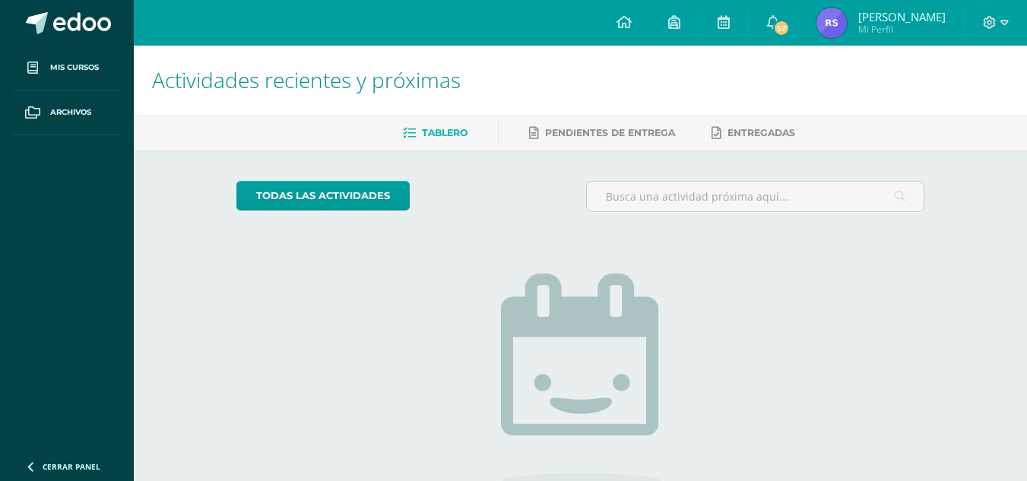
click at [840, 12] on img at bounding box center [831, 23] width 30 height 30
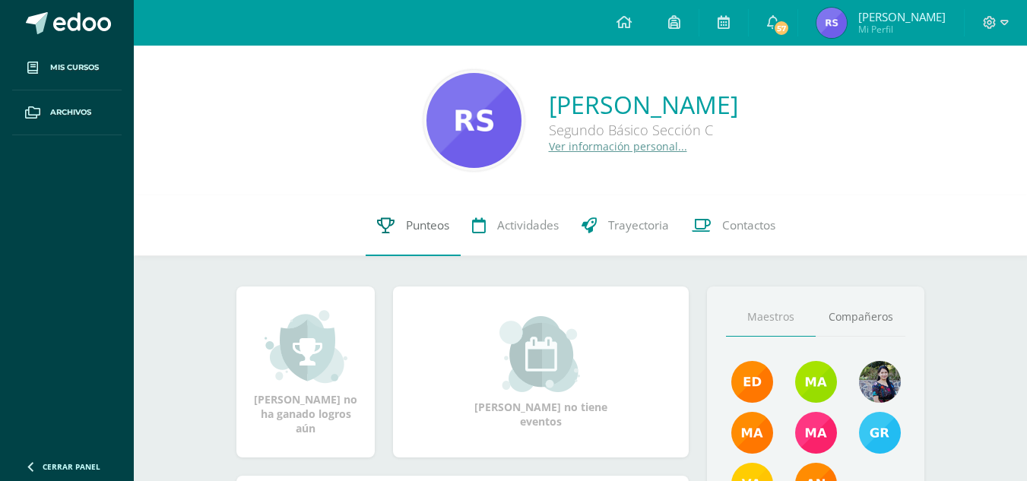
click at [445, 217] on link "Punteos" at bounding box center [412, 225] width 95 height 61
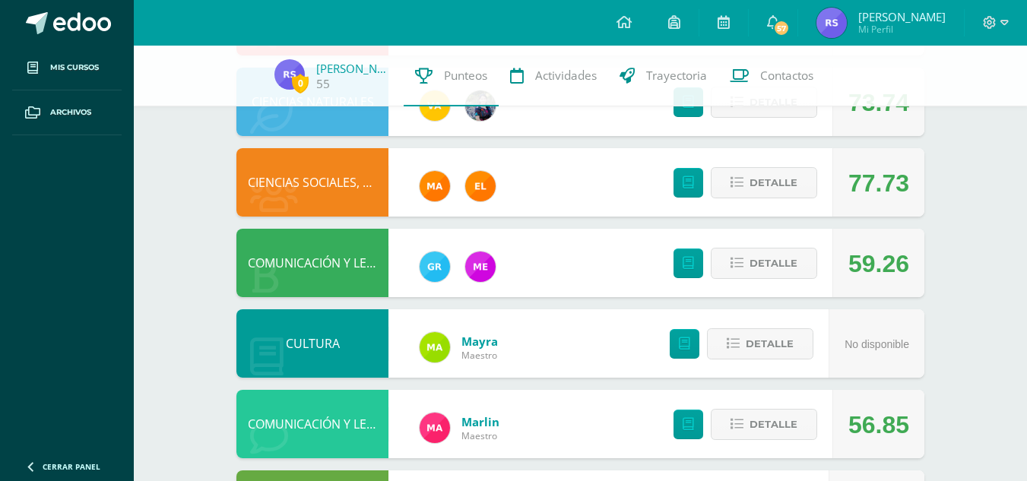
scroll to position [495, 0]
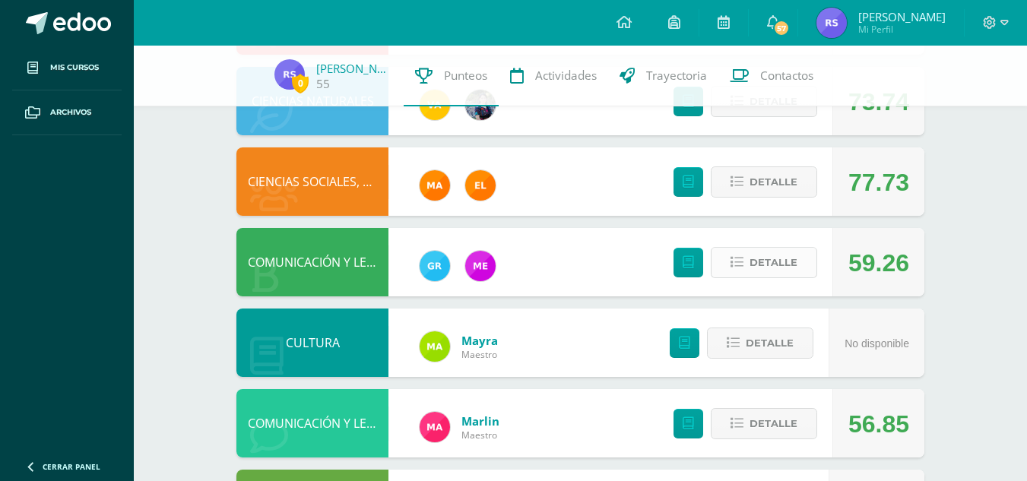
click at [728, 253] on button "Detalle" at bounding box center [763, 262] width 106 height 31
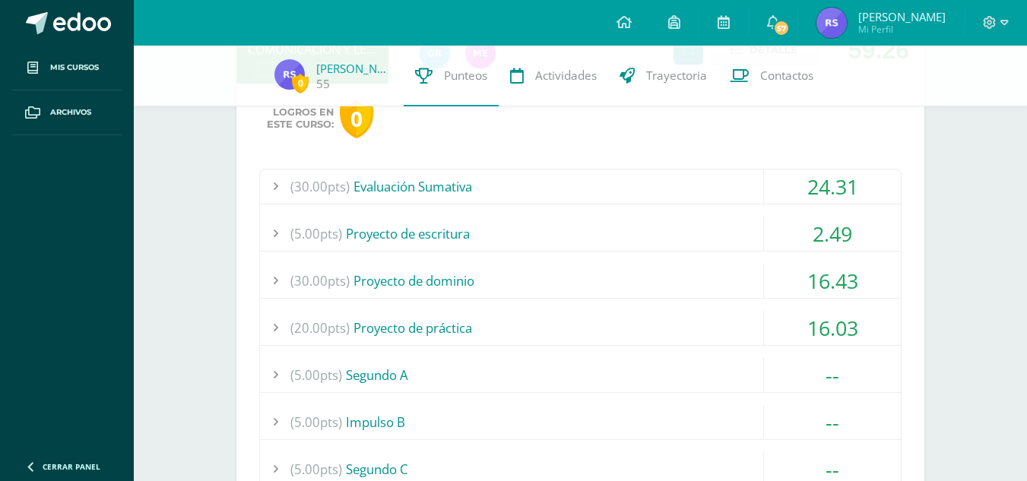
scroll to position [708, 0]
click at [571, 201] on div "(30.00pts) Evaluación Sumativa" at bounding box center [580, 186] width 641 height 34
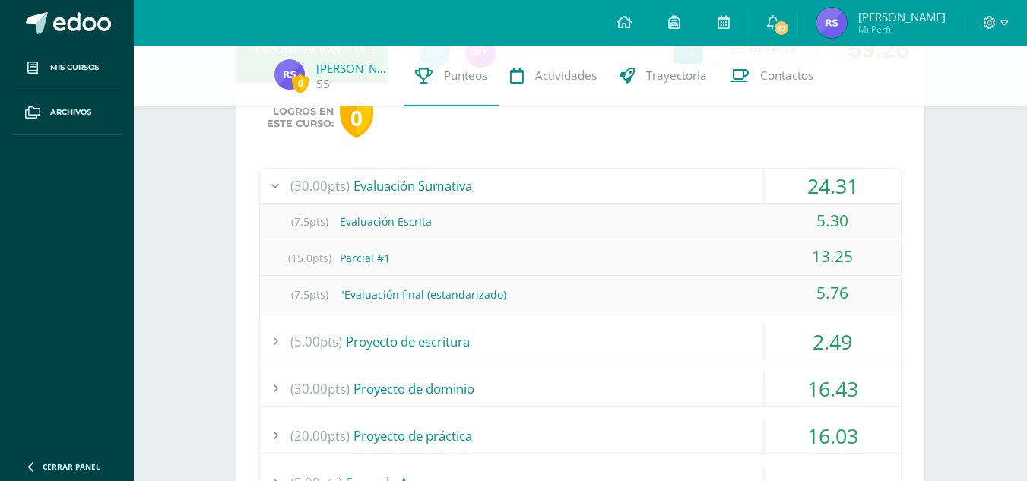
scroll to position [710, 0]
click at [514, 328] on div "(5.00pts) Proyecto de escritura" at bounding box center [580, 340] width 641 height 34
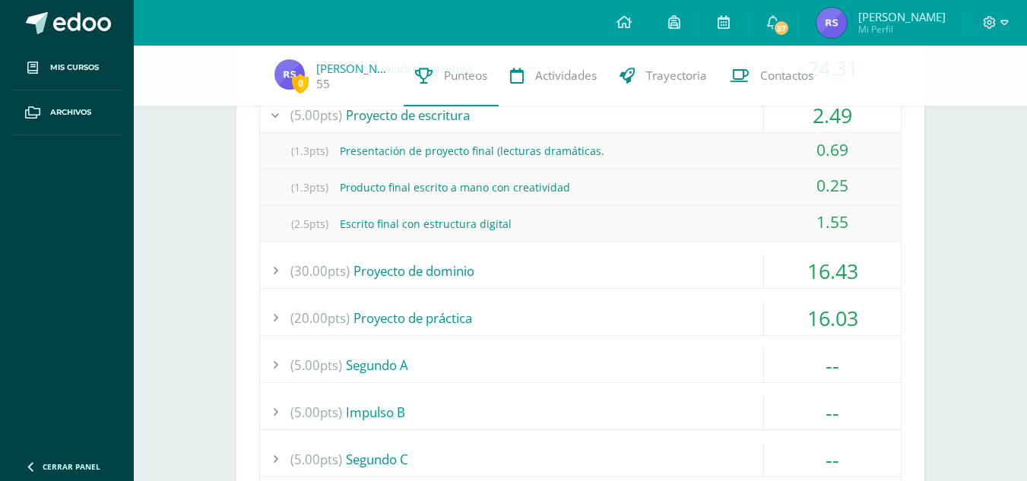
scroll to position [827, 0]
click at [540, 282] on div "(30.00pts) Proyecto de dominio" at bounding box center [580, 270] width 641 height 34
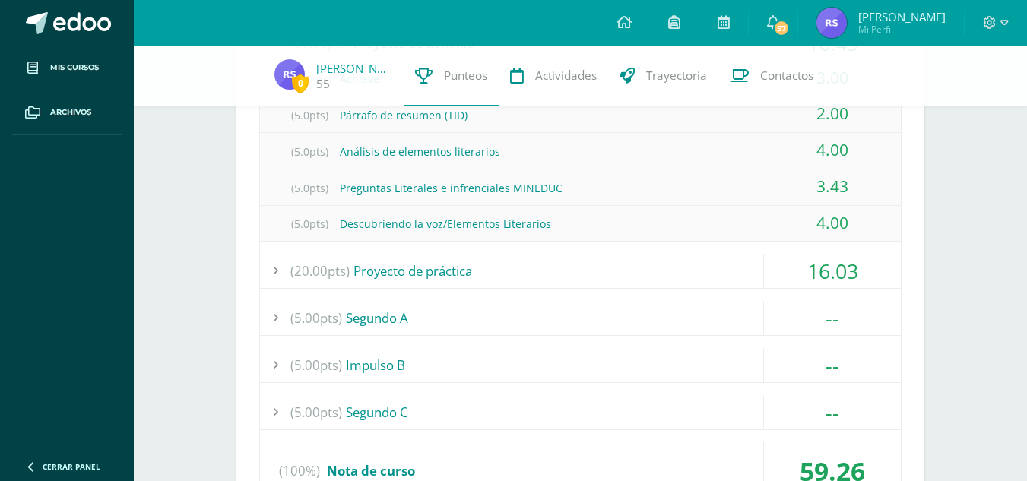
scroll to position [946, 0]
click at [527, 273] on div "(20.00pts) Proyecto de práctica" at bounding box center [580, 270] width 641 height 34
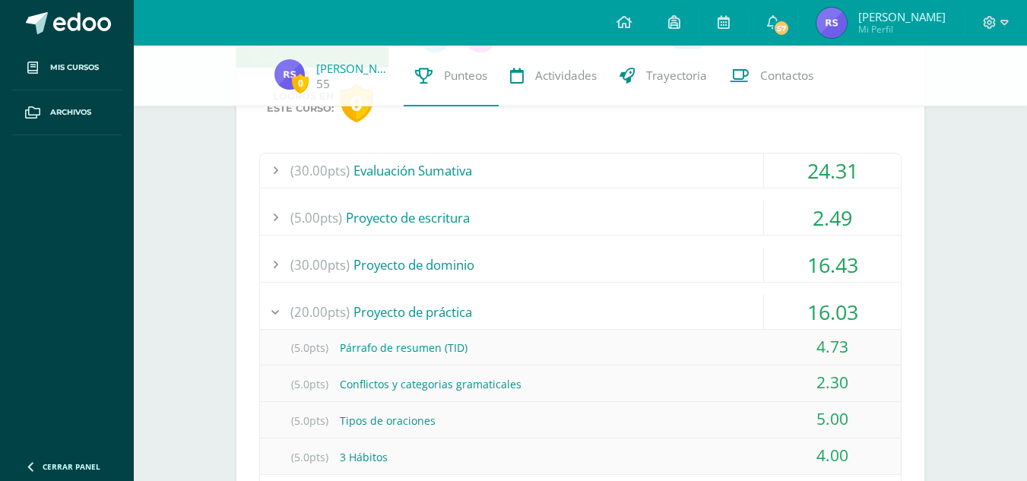
scroll to position [593, 0]
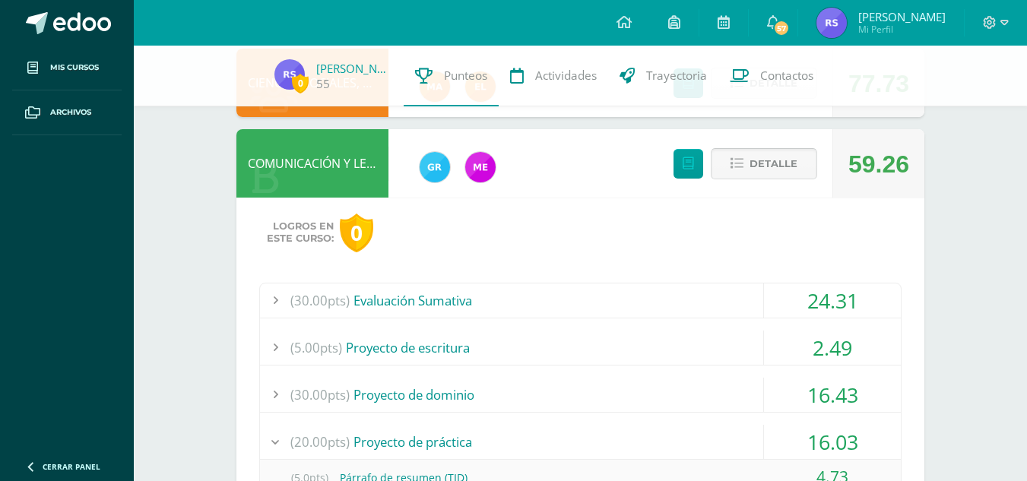
click at [741, 169] on icon at bounding box center [736, 163] width 13 height 13
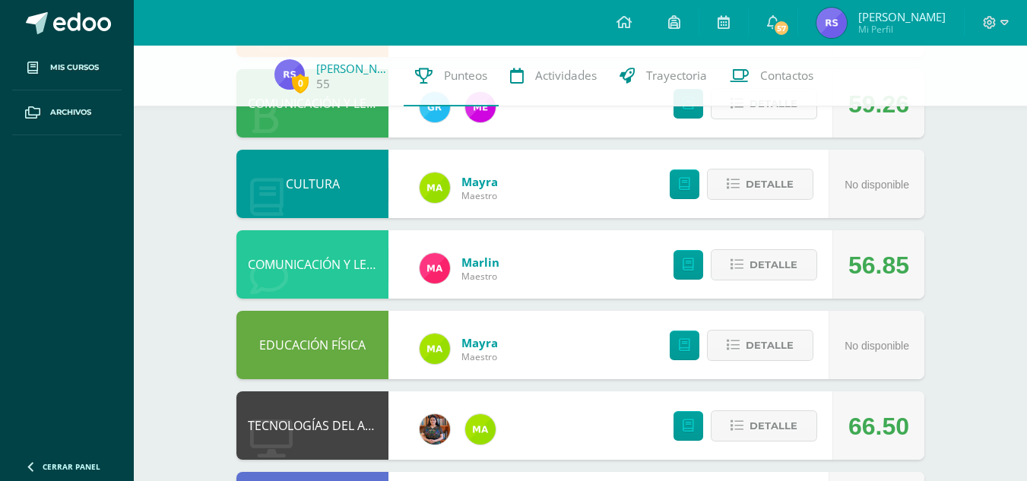
scroll to position [655, 0]
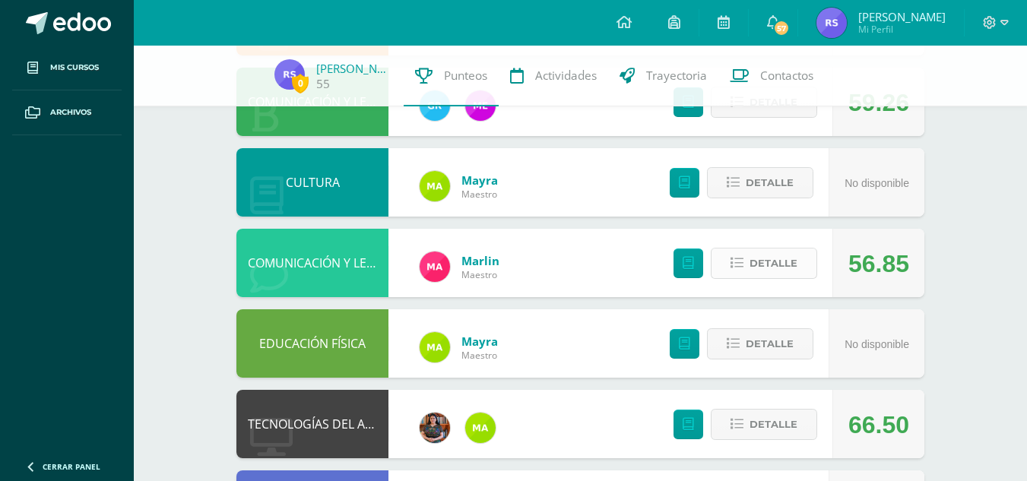
click at [783, 258] on span "Detalle" at bounding box center [773, 263] width 48 height 28
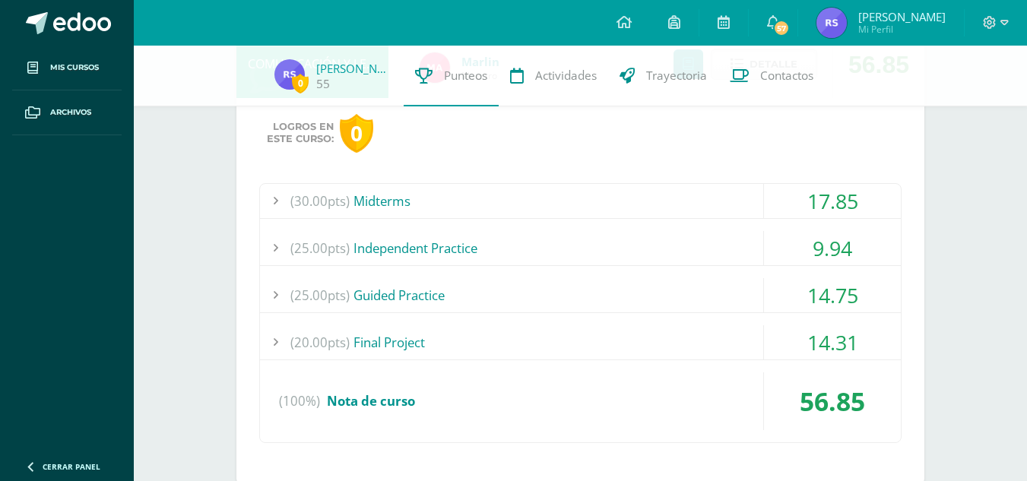
scroll to position [857, 0]
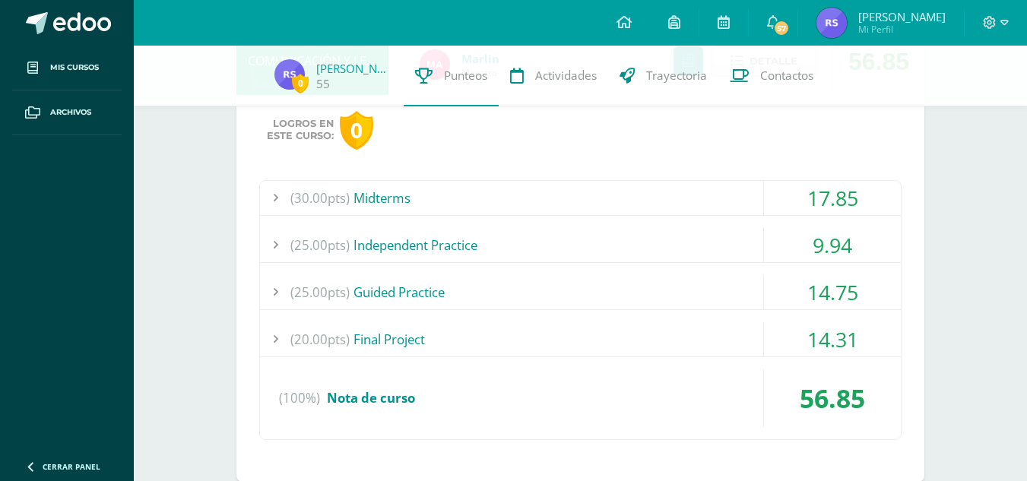
click at [631, 191] on div "(30.00pts) Midterms" at bounding box center [580, 198] width 641 height 34
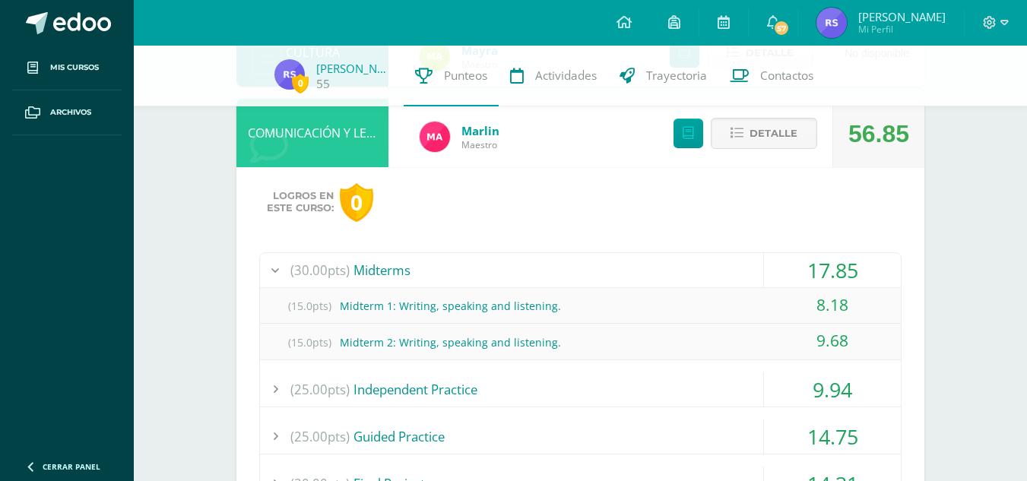
scroll to position [784, 0]
click at [773, 138] on span "Detalle" at bounding box center [773, 134] width 48 height 28
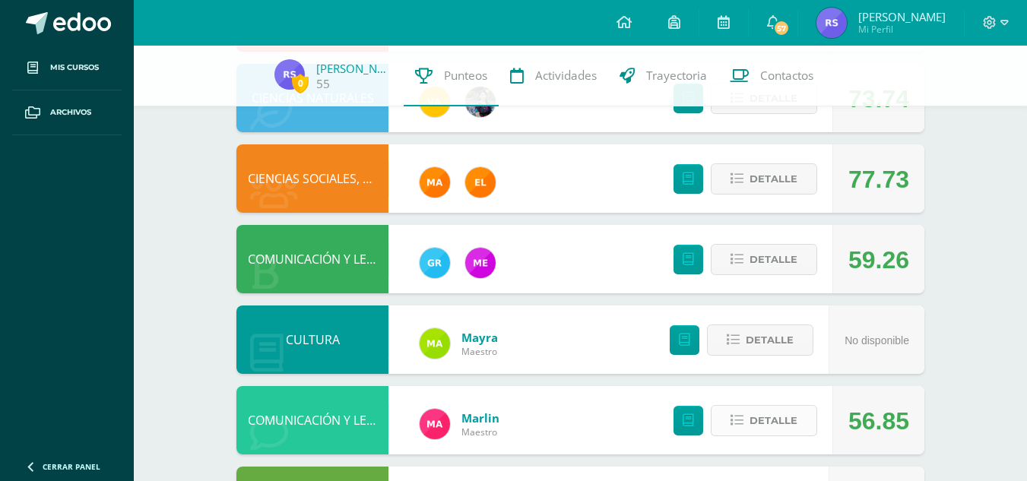
scroll to position [495, 0]
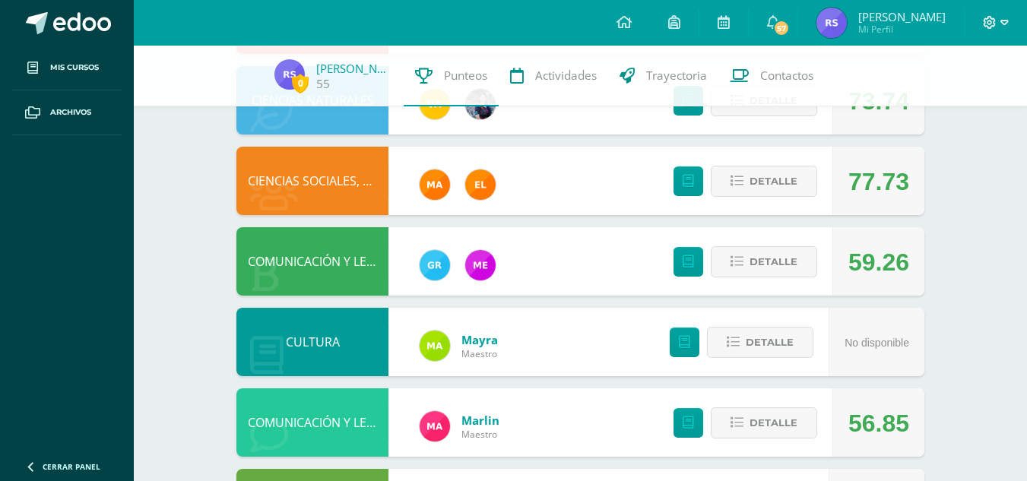
click at [983, 16] on icon at bounding box center [989, 23] width 14 height 14
click at [926, 109] on span "Cerrar sesión" at bounding box center [956, 103] width 68 height 14
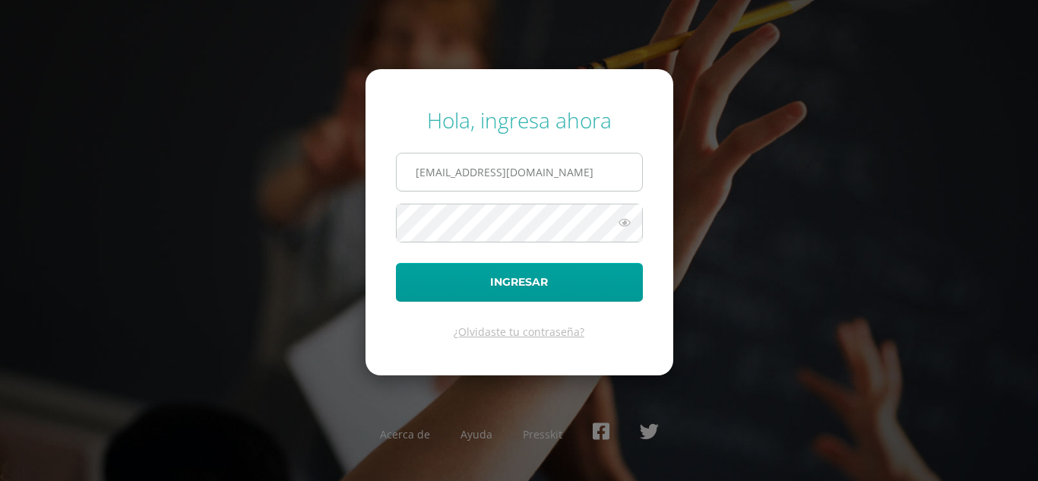
click at [590, 156] on input "reynasolares2023@maiagt.org" at bounding box center [519, 171] width 245 height 37
click at [482, 173] on input "reynasolares2023@maiagt.org" at bounding box center [519, 171] width 245 height 37
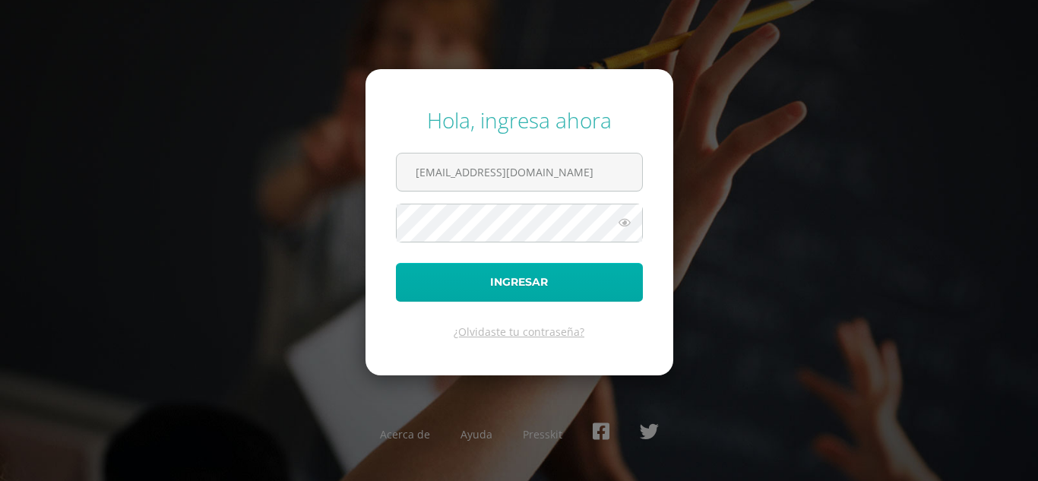
type input "normacosigua2023@maiagt.org"
click at [514, 282] on button "Ingresar" at bounding box center [519, 282] width 247 height 39
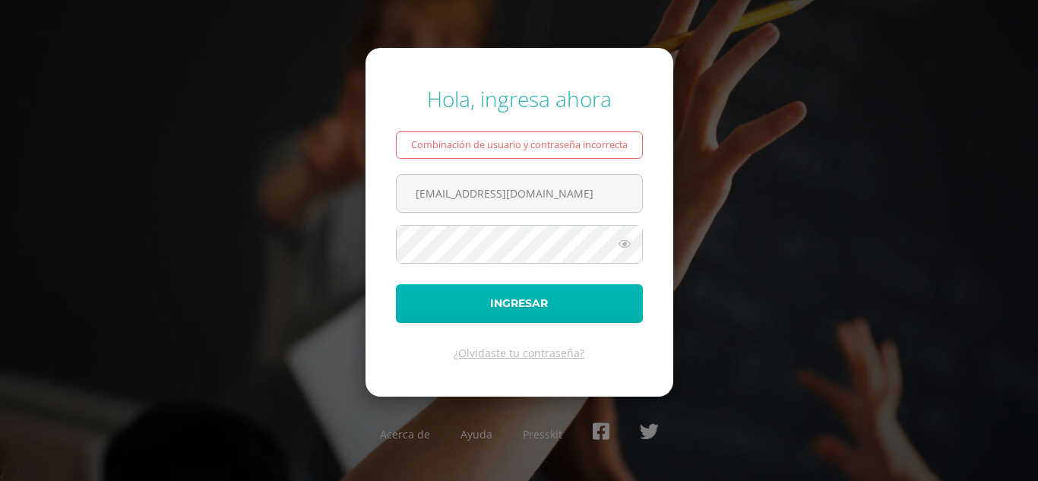
click at [536, 303] on button "Ingresar" at bounding box center [519, 303] width 247 height 39
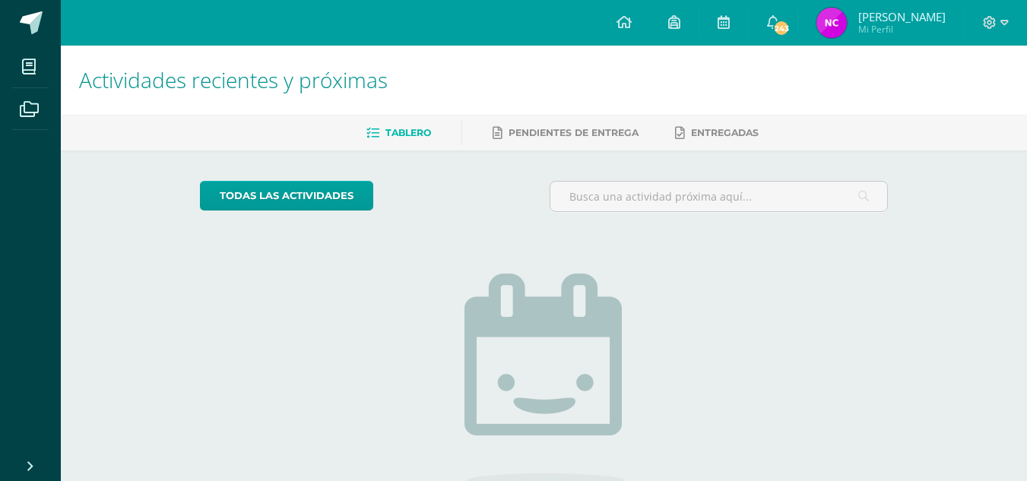
click at [836, 11] on img at bounding box center [831, 23] width 30 height 30
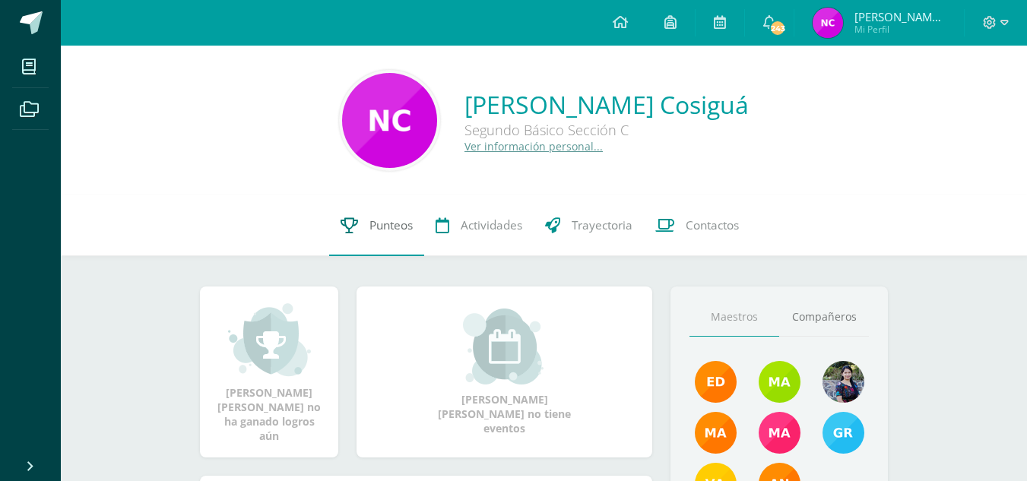
click at [369, 241] on link "Punteos" at bounding box center [376, 225] width 95 height 61
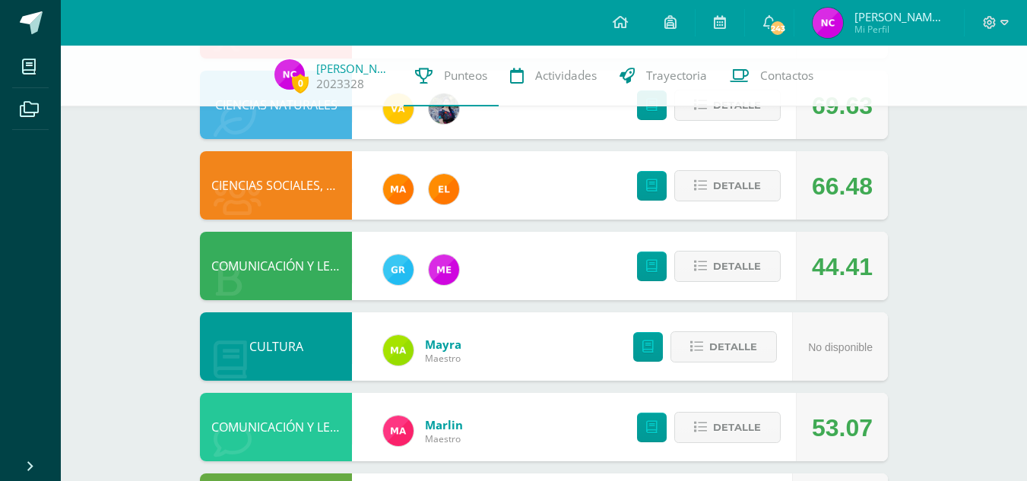
scroll to position [492, 0]
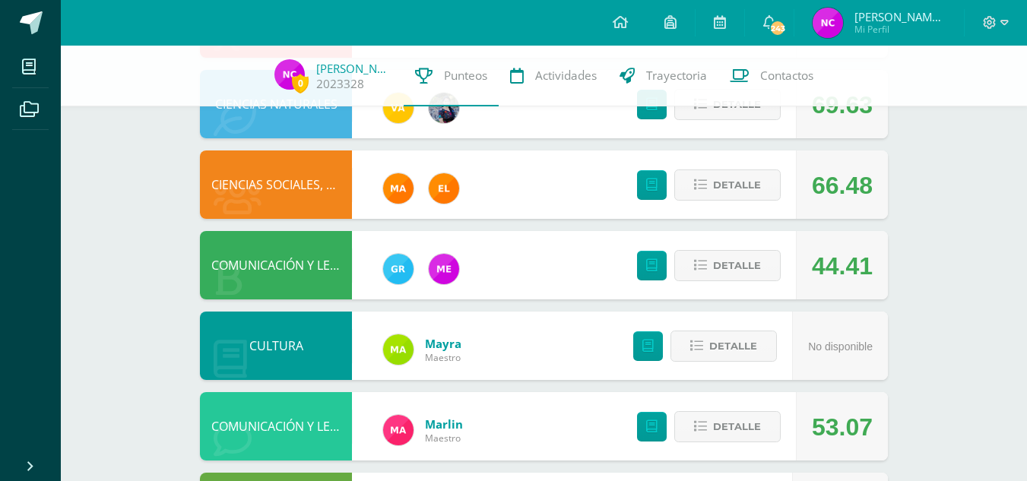
click at [353, 267] on div at bounding box center [421, 265] width 137 height 61
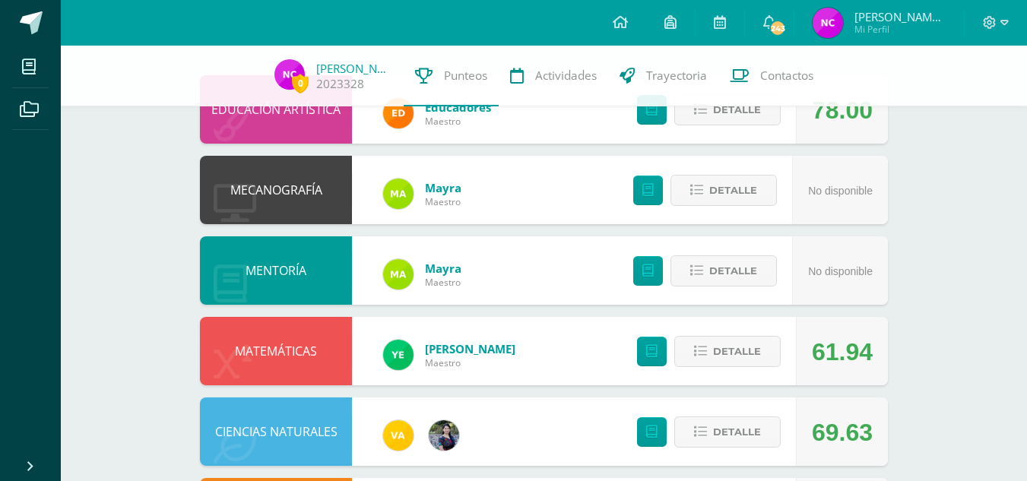
scroll to position [168, 0]
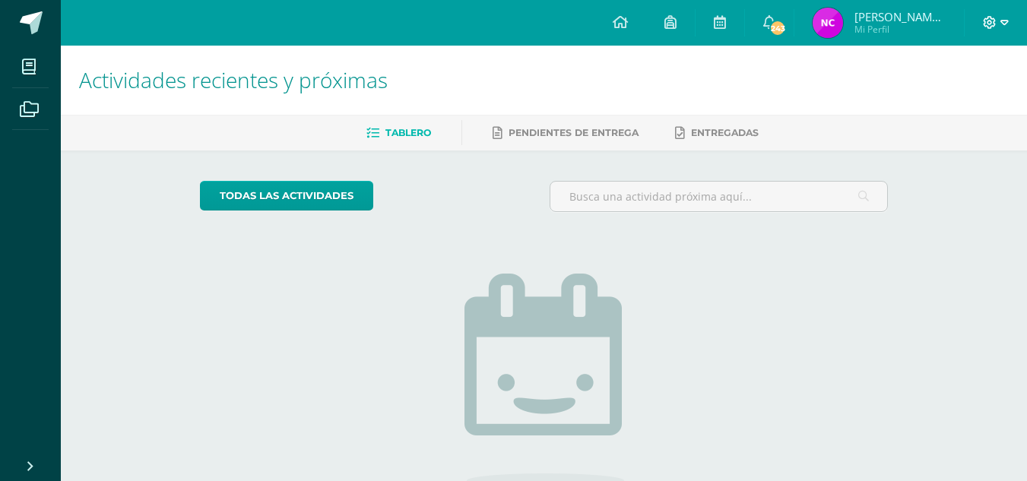
click at [996, 21] on span at bounding box center [995, 22] width 26 height 17
click at [955, 103] on span "Cerrar sesión" at bounding box center [956, 103] width 68 height 14
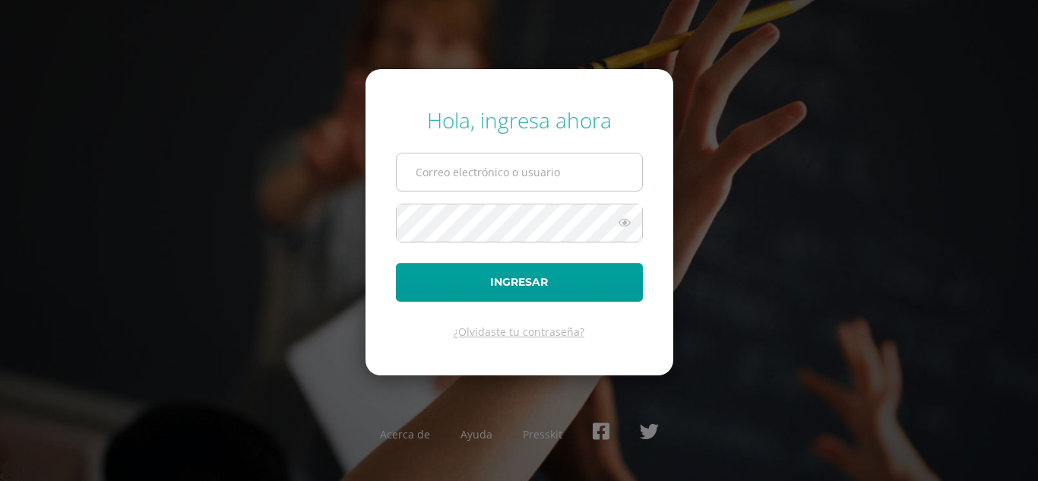
type input "[EMAIL_ADDRESS][DOMAIN_NAME]"
click at [546, 173] on input "[EMAIL_ADDRESS][DOMAIN_NAME]" at bounding box center [519, 171] width 245 height 37
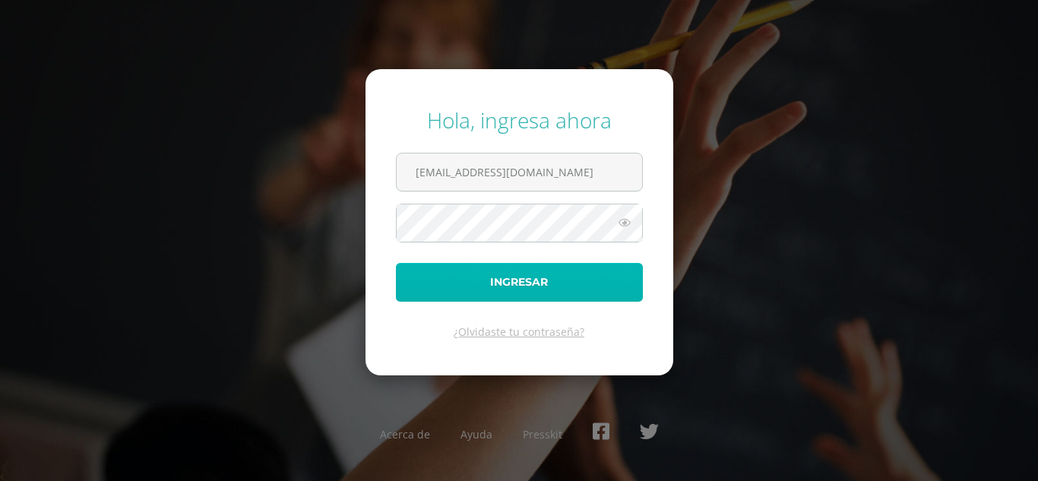
click at [426, 283] on button "Ingresar" at bounding box center [519, 282] width 247 height 39
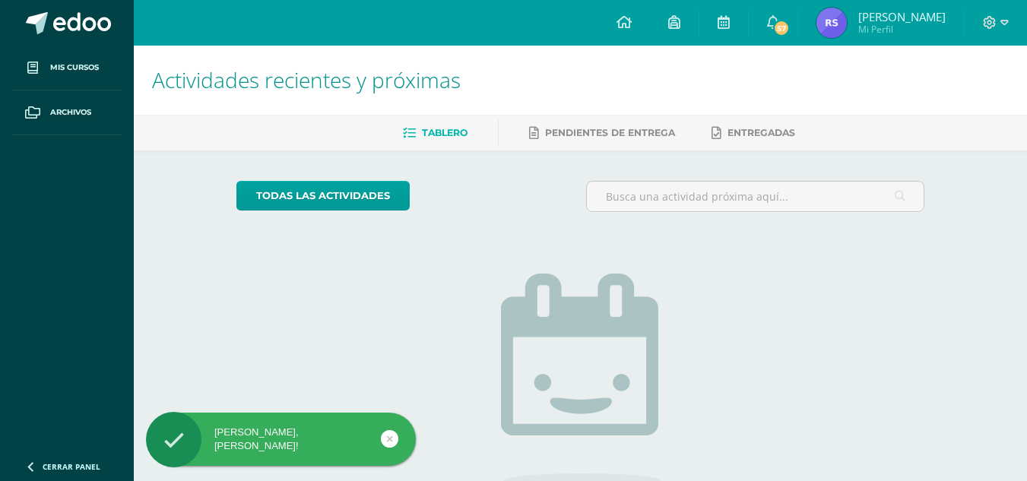
click at [845, 37] on img at bounding box center [831, 23] width 30 height 30
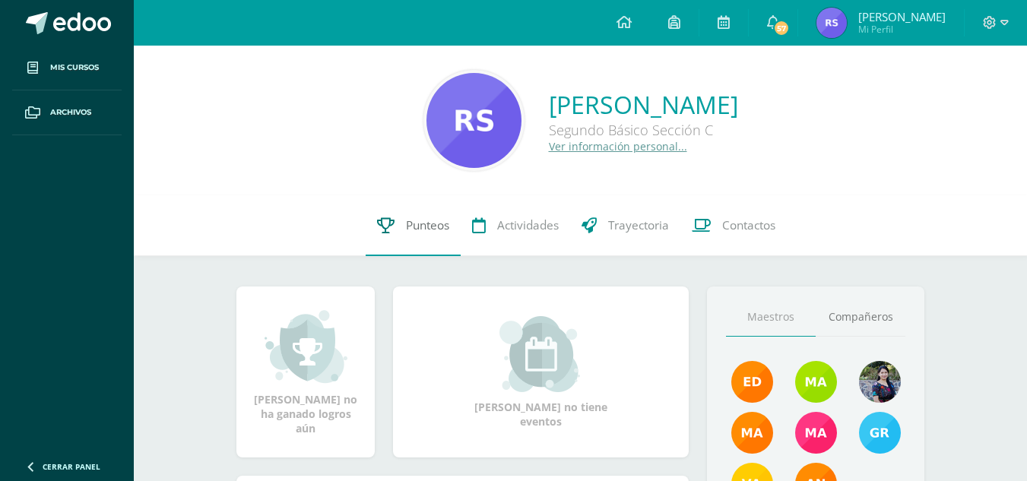
click at [411, 226] on span "Punteos" at bounding box center [427, 225] width 43 height 16
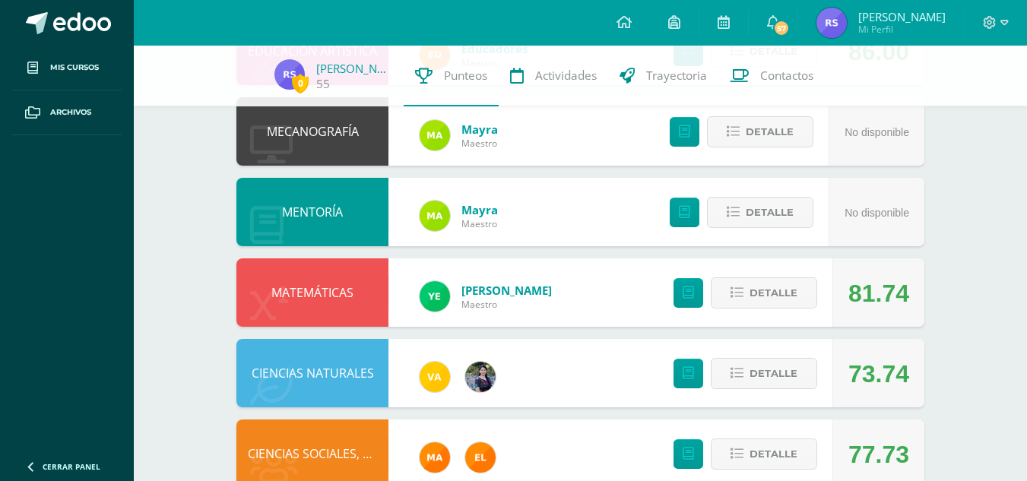
scroll to position [223, 0]
